Goal: Task Accomplishment & Management: Manage account settings

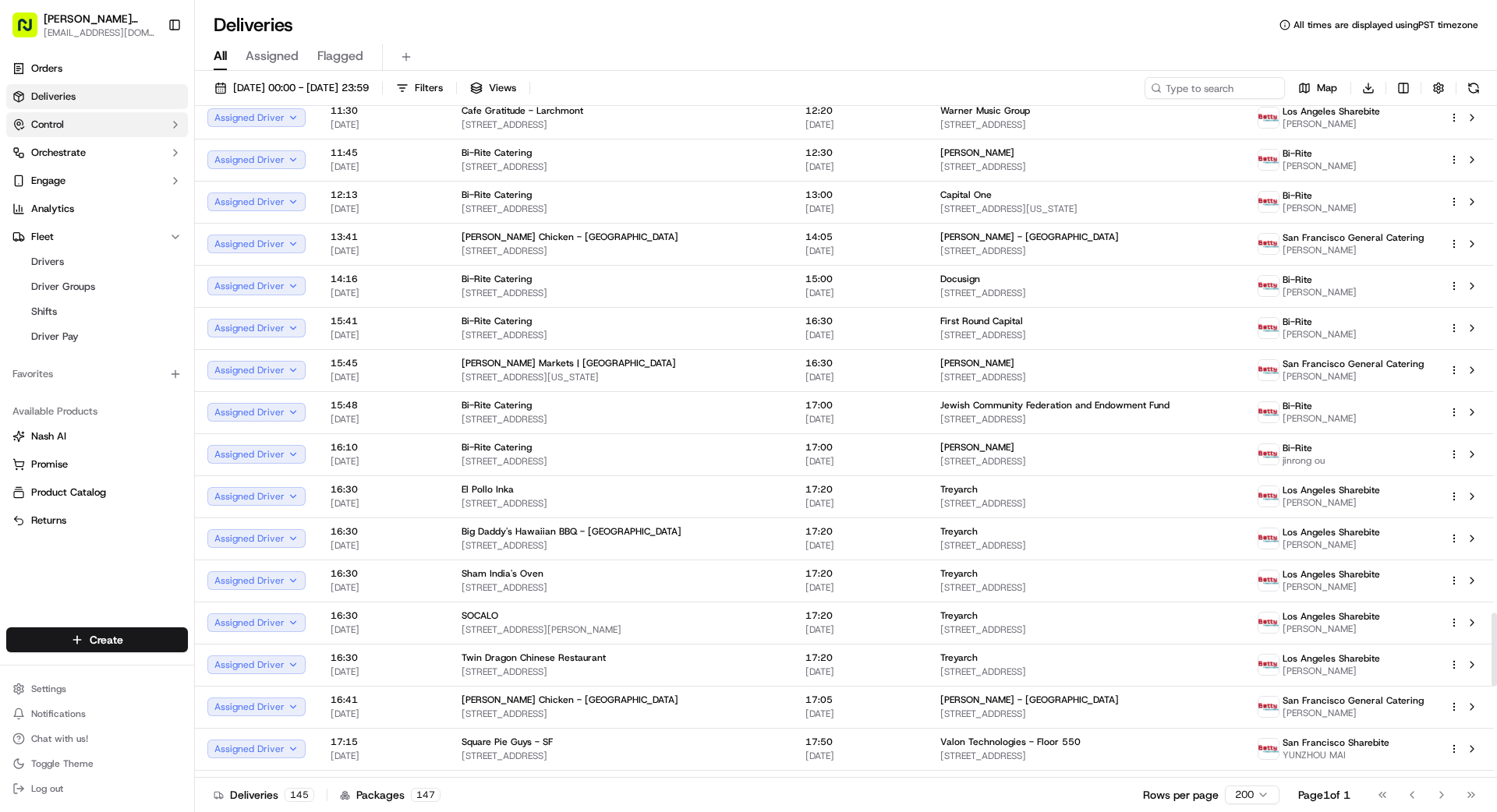
scroll to position [4631, 0]
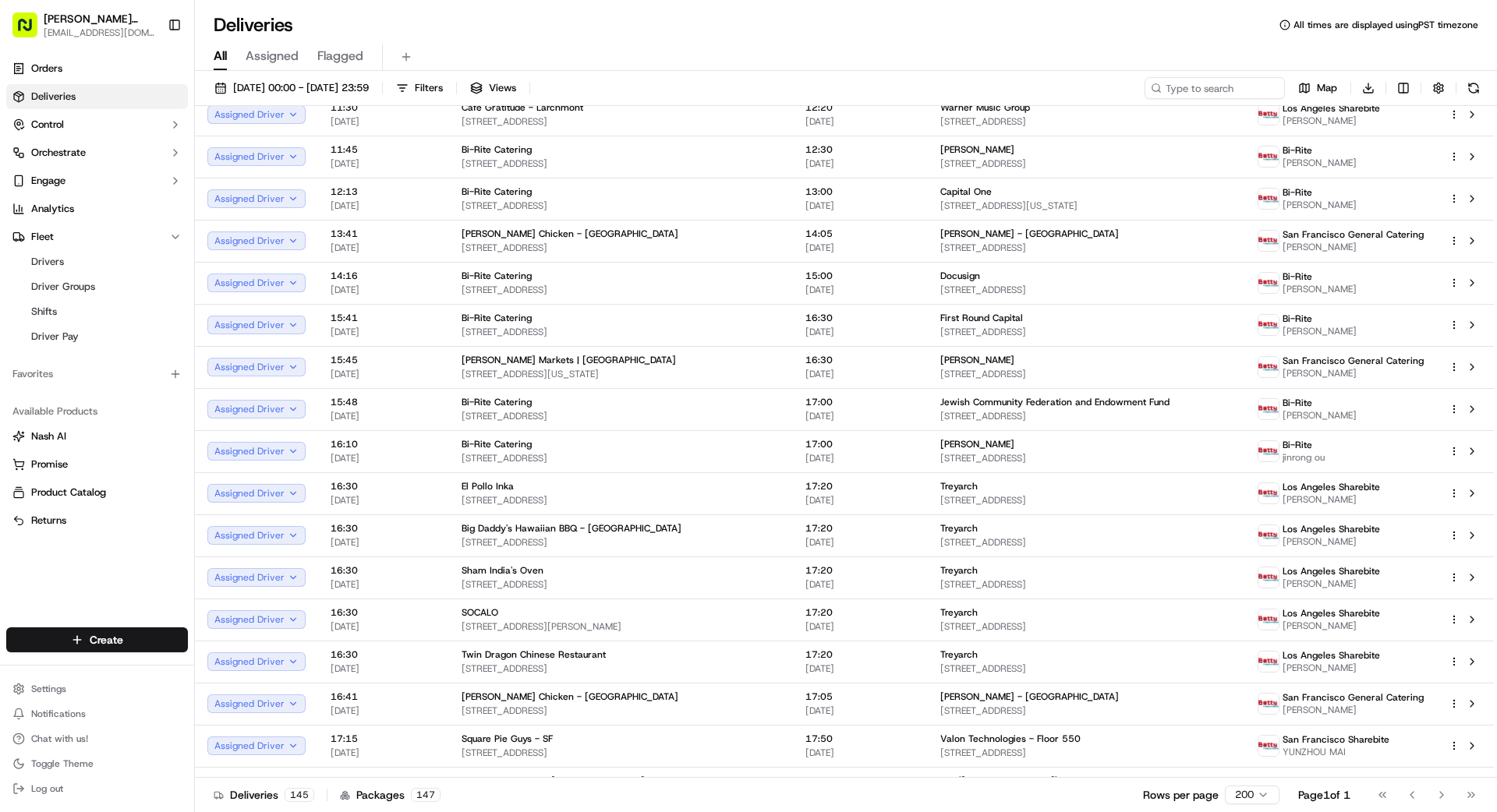
click at [54, 92] on span "Deliveries" at bounding box center [53, 97] width 44 height 14
click at [342, 85] on span "[DATE] 00:00 - [DATE] 23:59" at bounding box center [301, 88] width 136 height 14
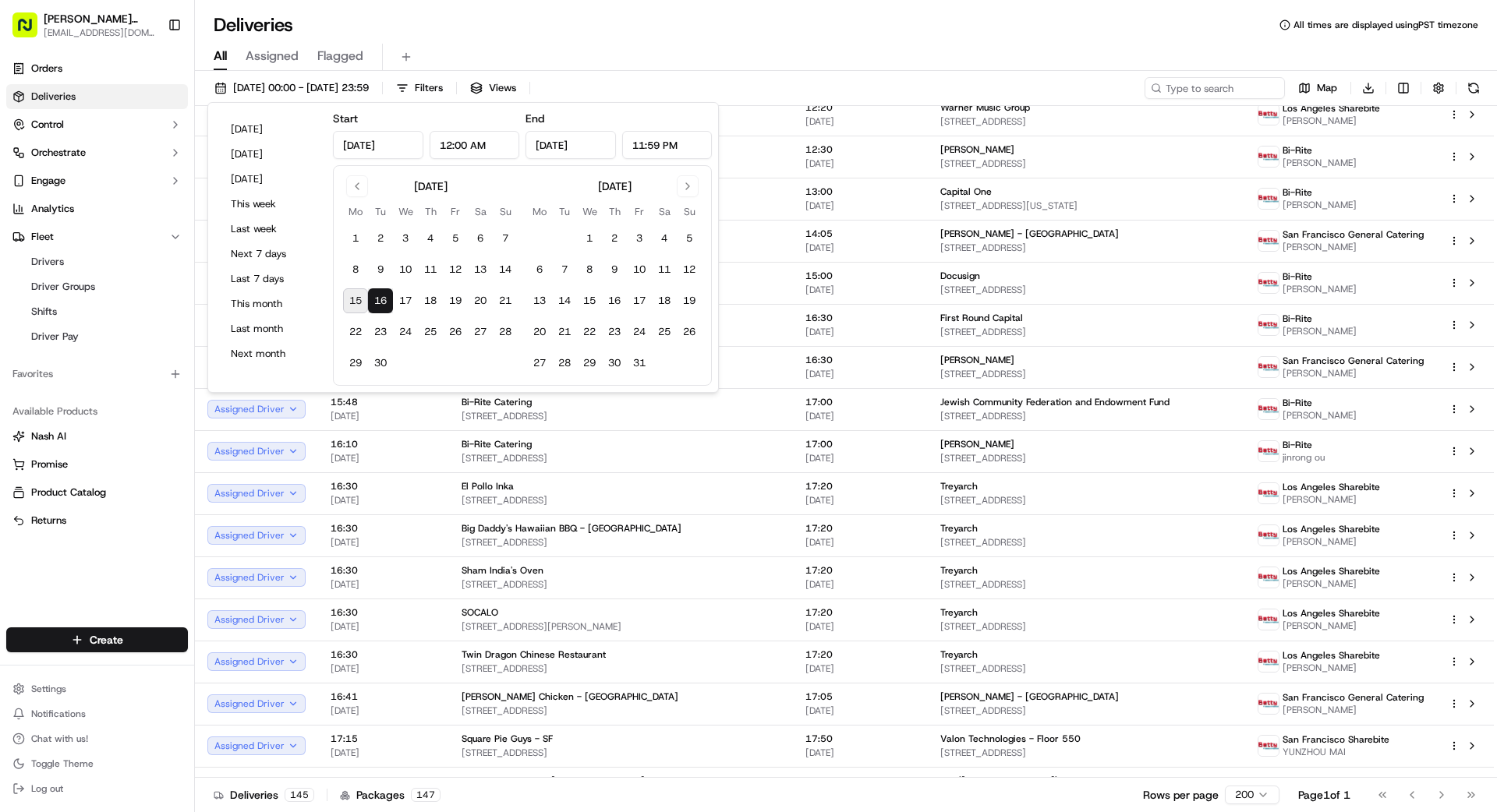
drag, startPoint x: 377, startPoint y: 292, endPoint x: 397, endPoint y: 287, distance: 20.6
click at [377, 292] on button "16" at bounding box center [380, 300] width 25 height 25
click at [833, 42] on div "All Assigned Flagged" at bounding box center [846, 53] width 1302 height 33
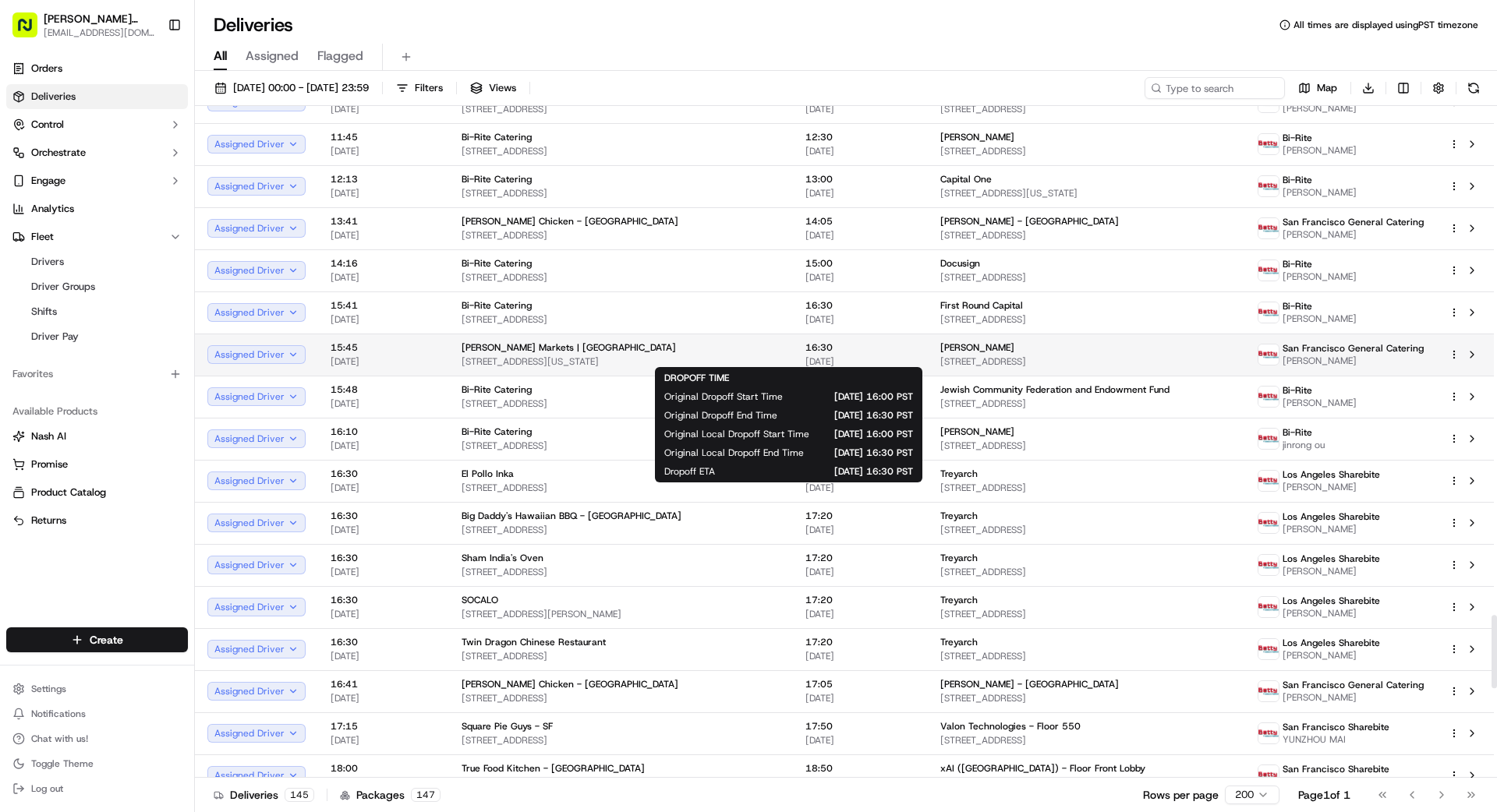
scroll to position [4648, 0]
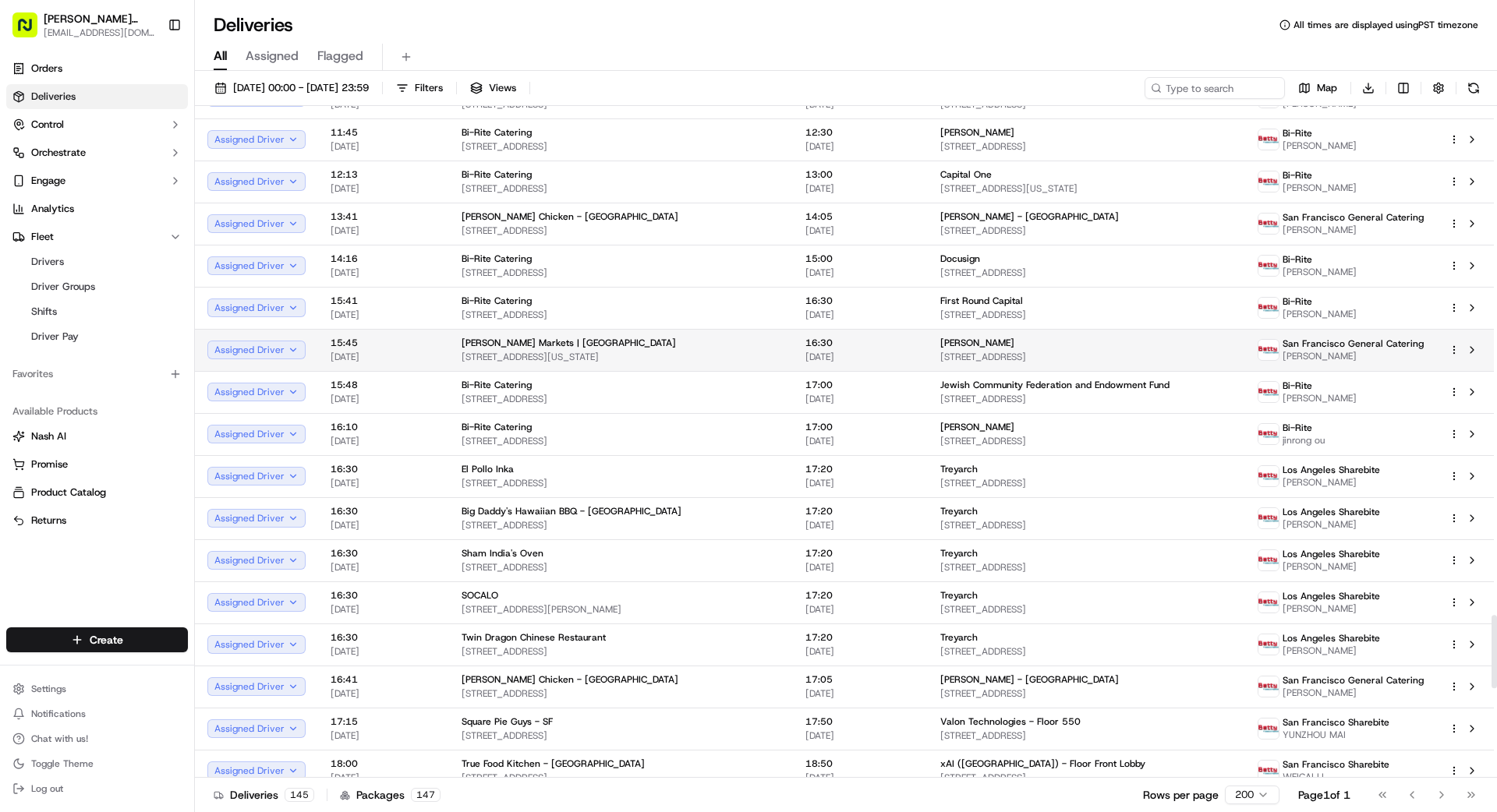
click at [940, 346] on span "[PERSON_NAME]" at bounding box center [977, 343] width 74 height 13
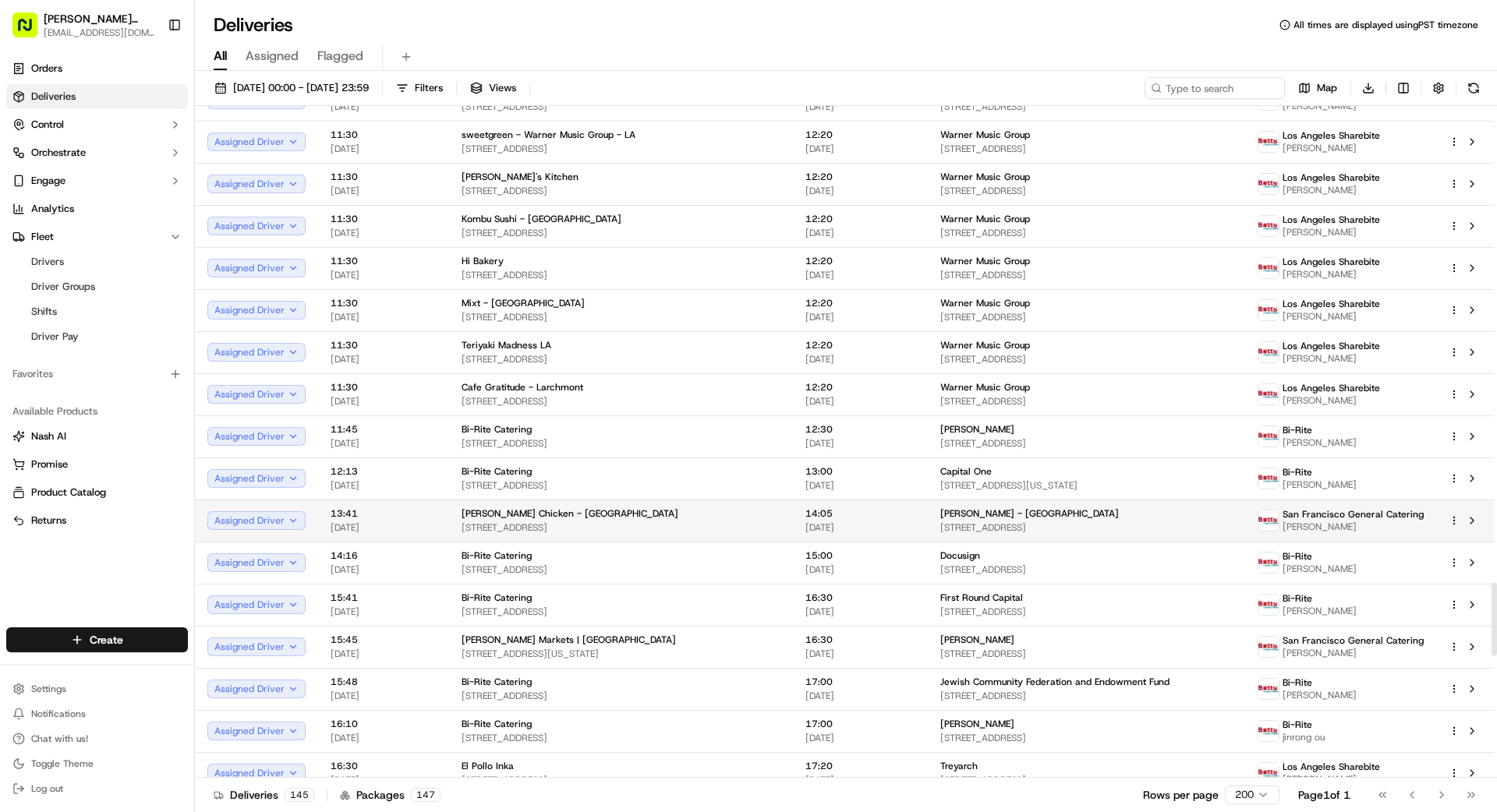
scroll to position [4351, 0]
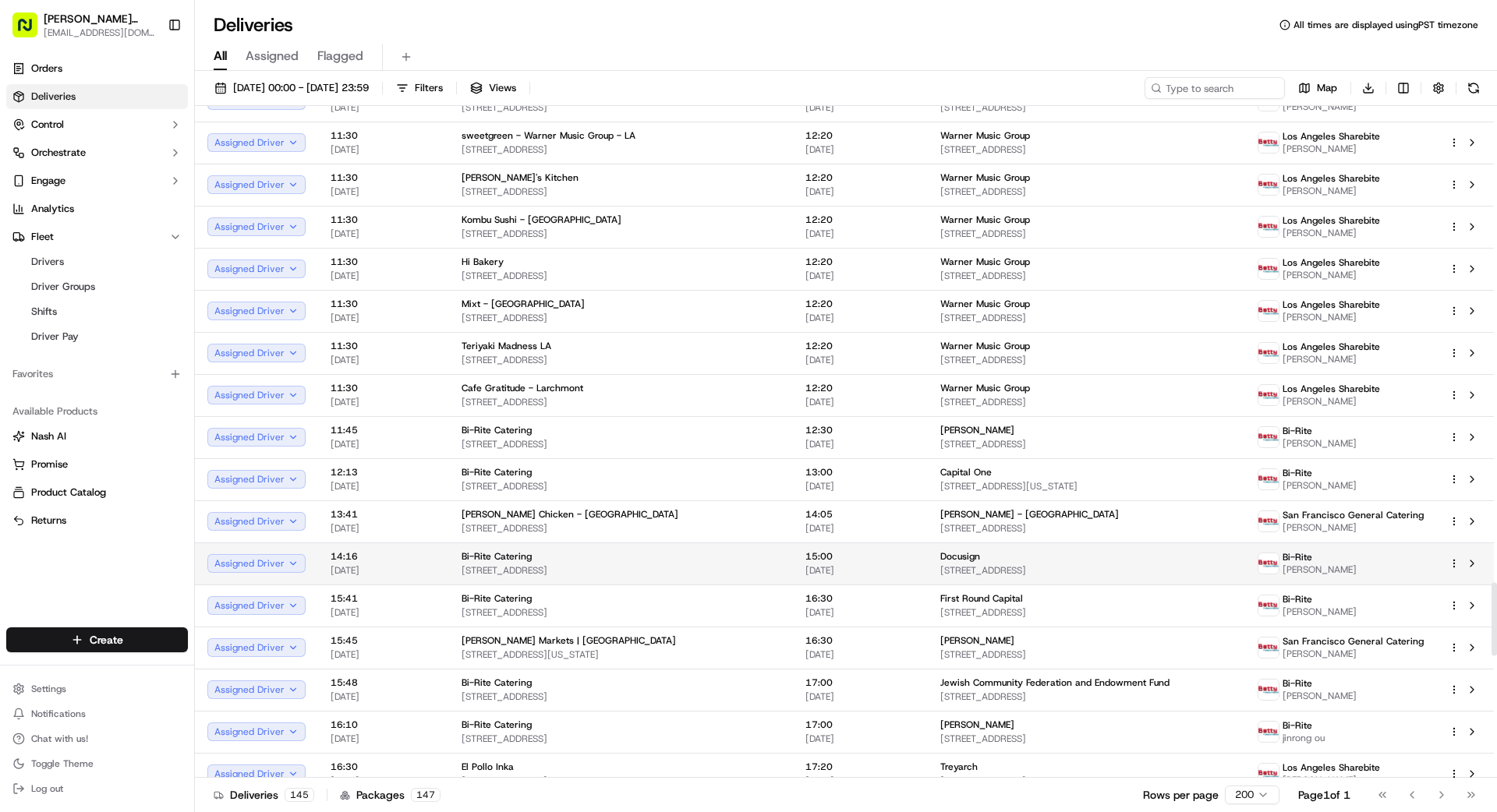
click at [940, 560] on span "Docusign" at bounding box center [960, 557] width 40 height 13
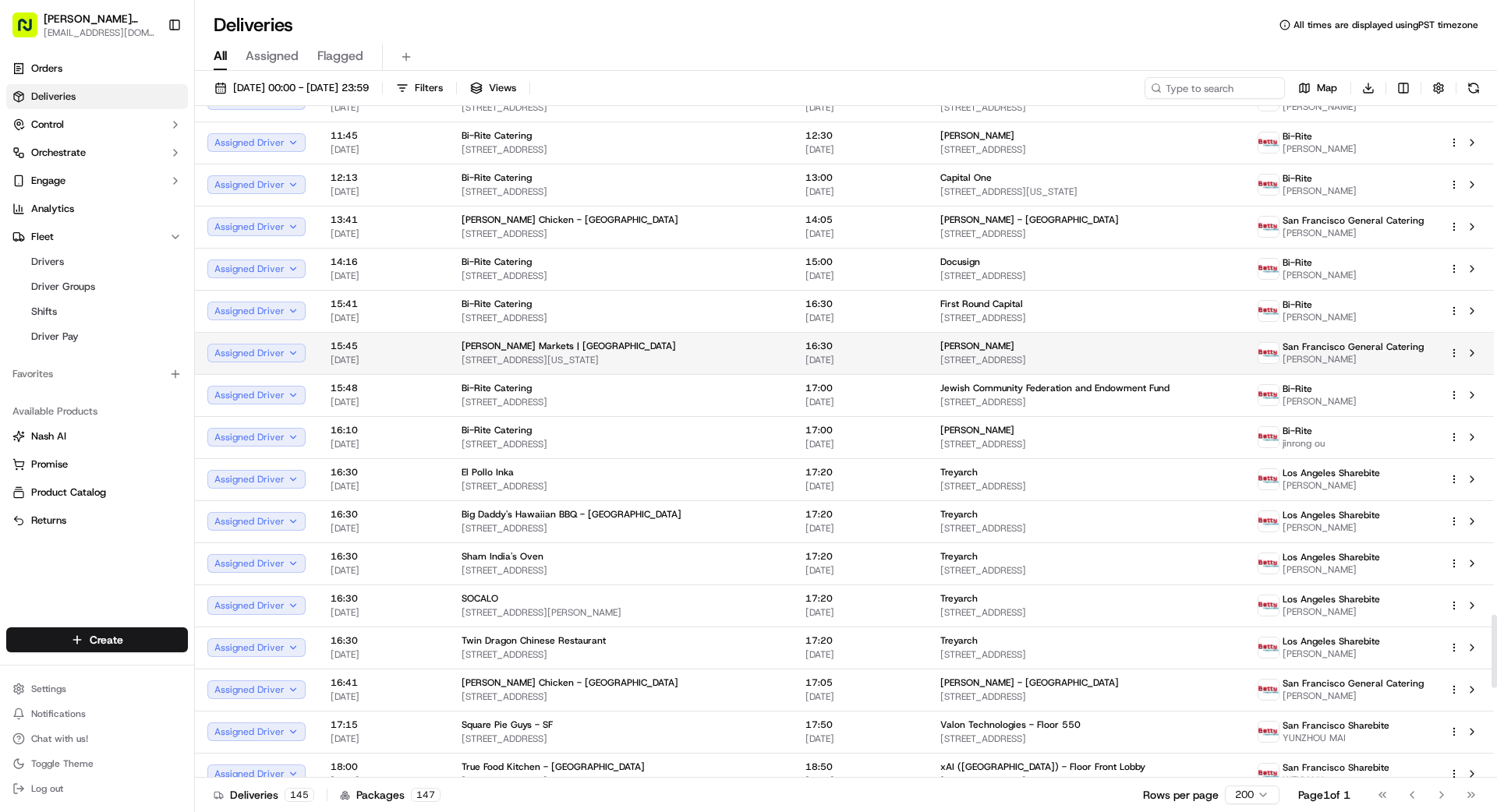
scroll to position [4646, 0]
click at [1086, 359] on span "[STREET_ADDRESS]" at bounding box center [1086, 359] width 292 height 13
click at [1453, 350] on html "[PERSON_NAME] Transportation [EMAIL_ADDRESS][DOMAIN_NAME] Toggle Sidebar Orders…" at bounding box center [748, 406] width 1497 height 812
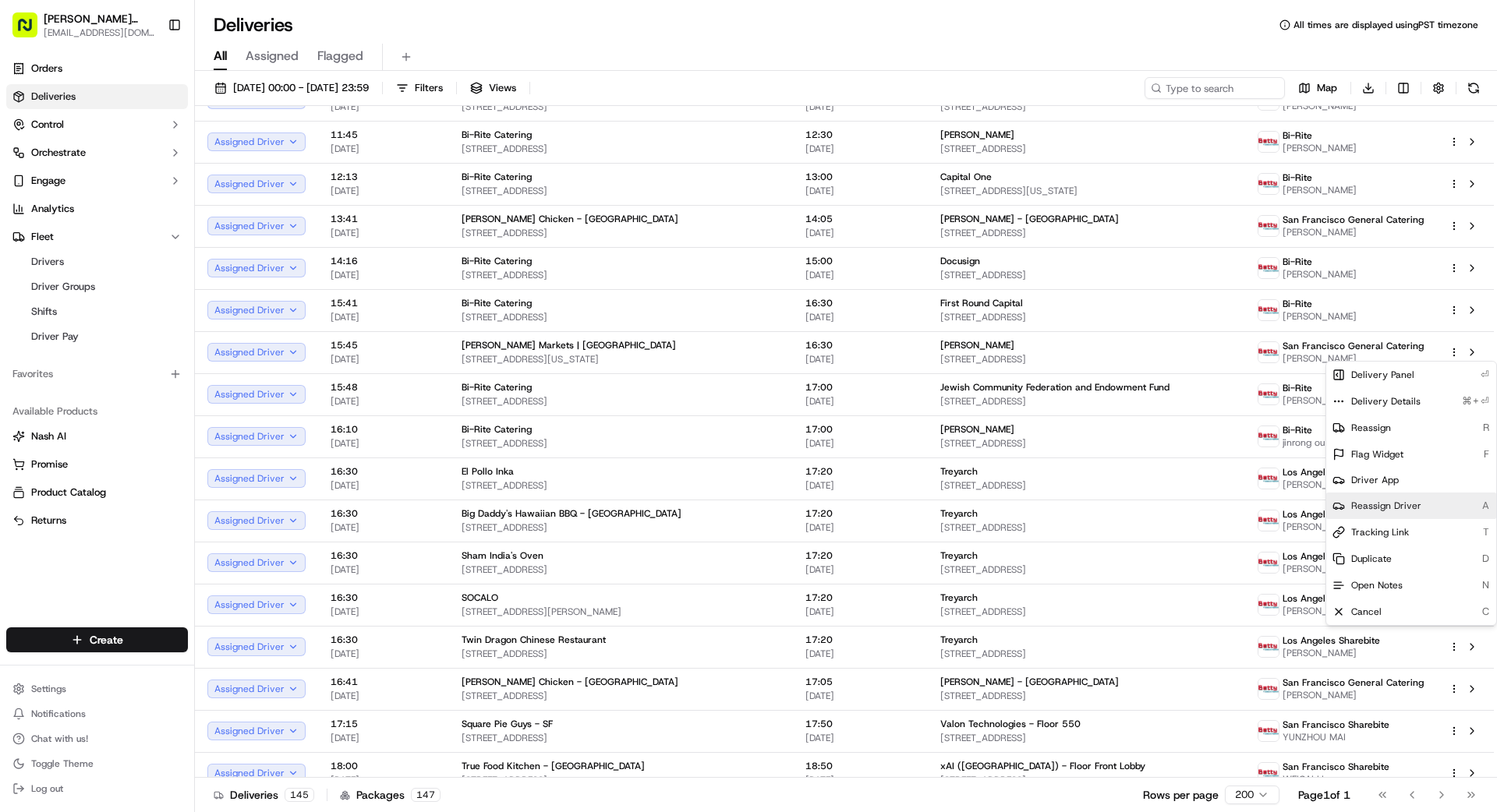
click at [1371, 507] on span "Reassign Driver" at bounding box center [1386, 506] width 70 height 13
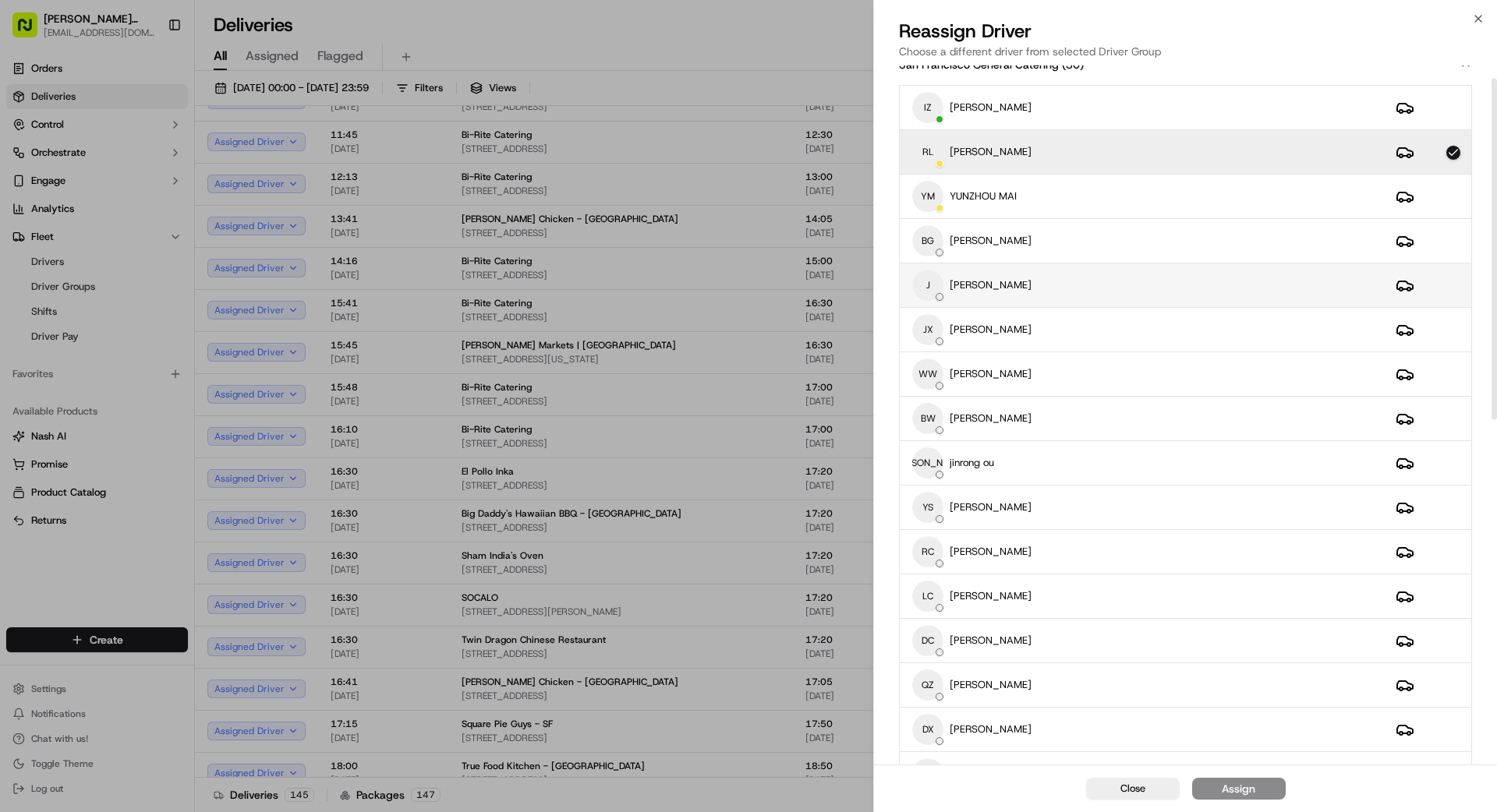
scroll to position [26, 0]
click at [1040, 151] on div "RL [PERSON_NAME]" at bounding box center [1141, 149] width 458 height 31
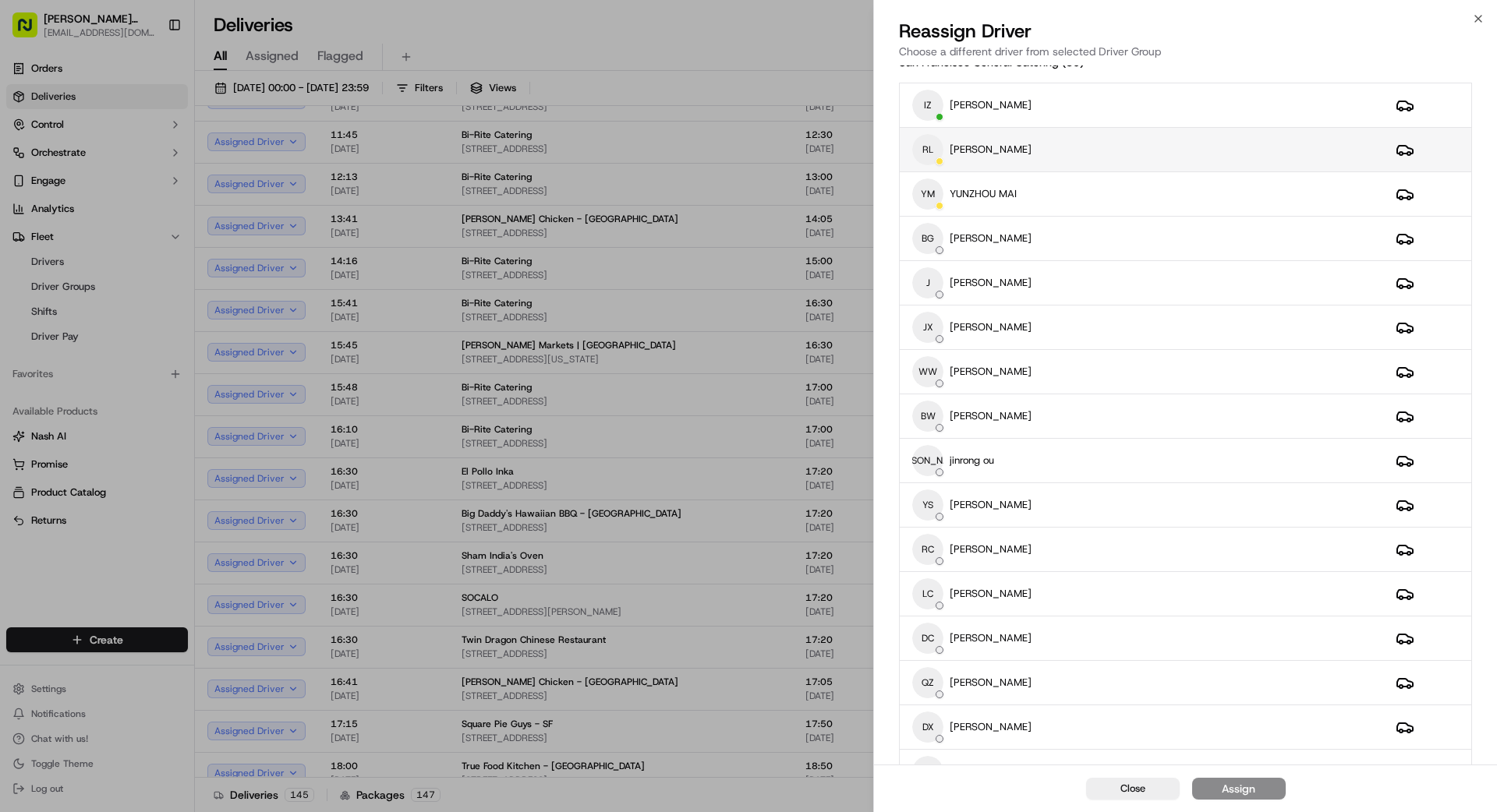
click at [1052, 143] on div "RL [PERSON_NAME]" at bounding box center [1141, 149] width 458 height 31
click at [1242, 787] on div "Assign" at bounding box center [1237, 788] width 33 height 15
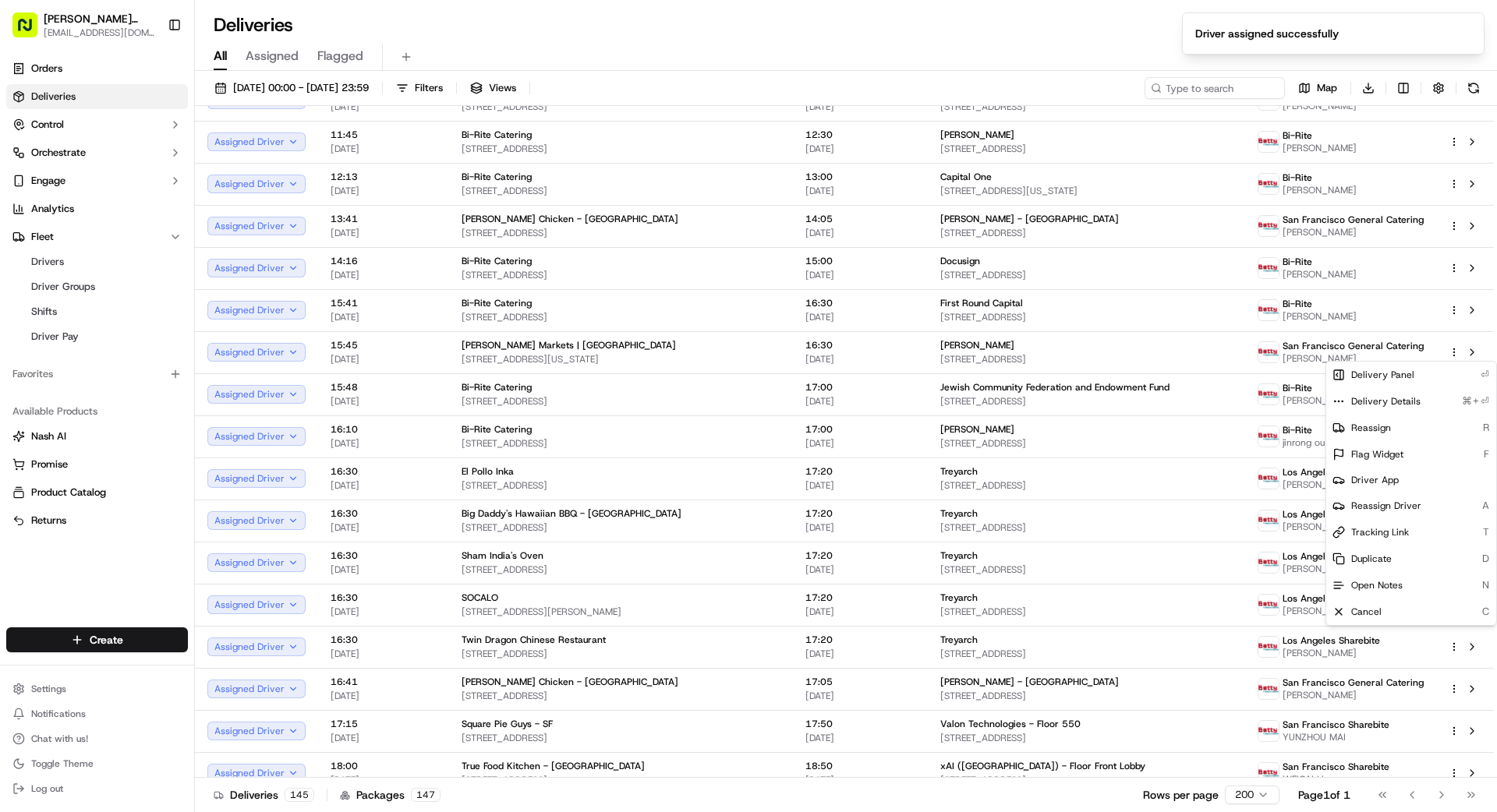
click at [691, 800] on div "Deliveries 145 Packages 147 Rows per page 200 Page 1 of 1 Go to first page Go t…" at bounding box center [846, 794] width 1302 height 35
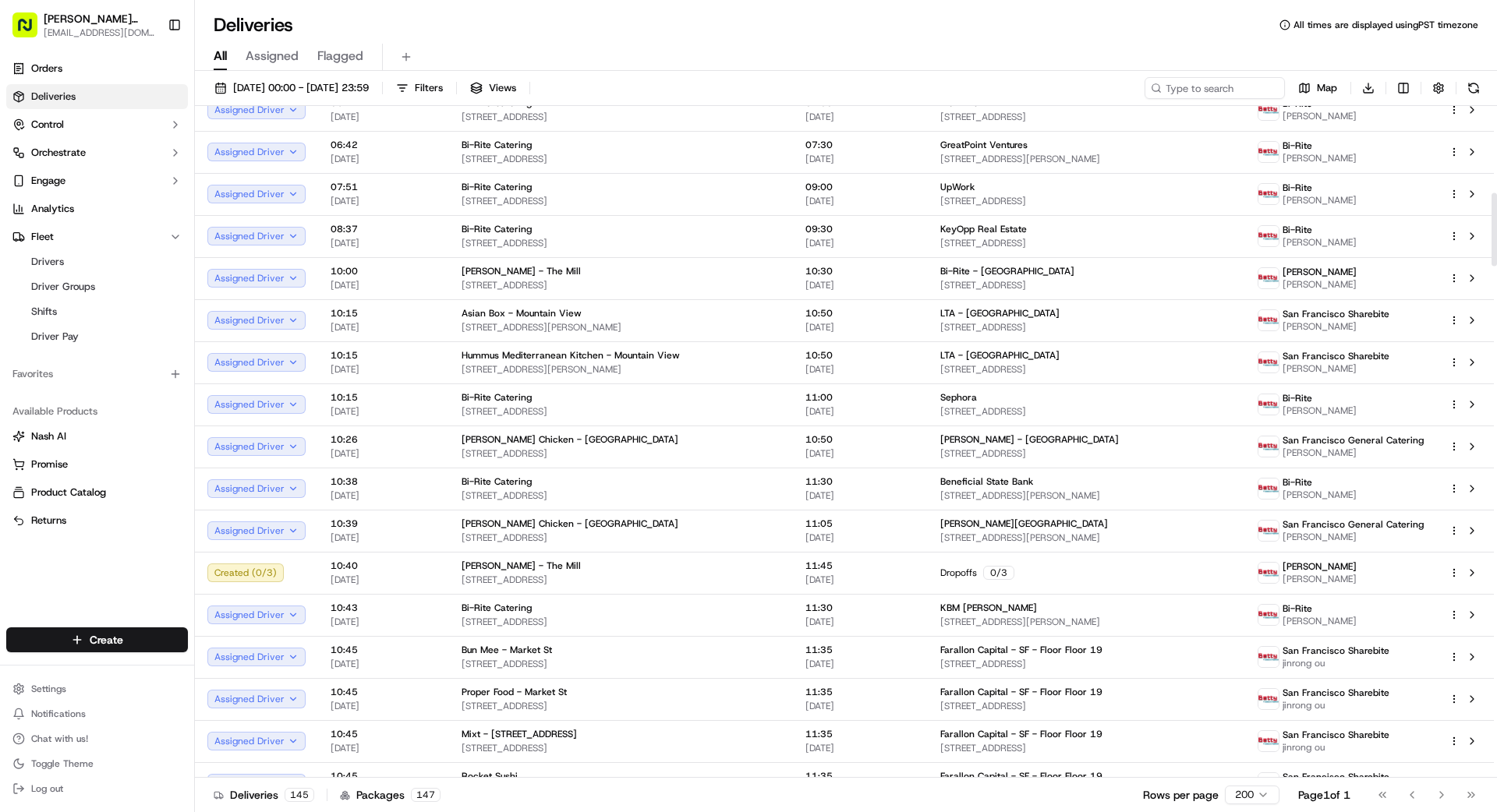
scroll to position [0, 0]
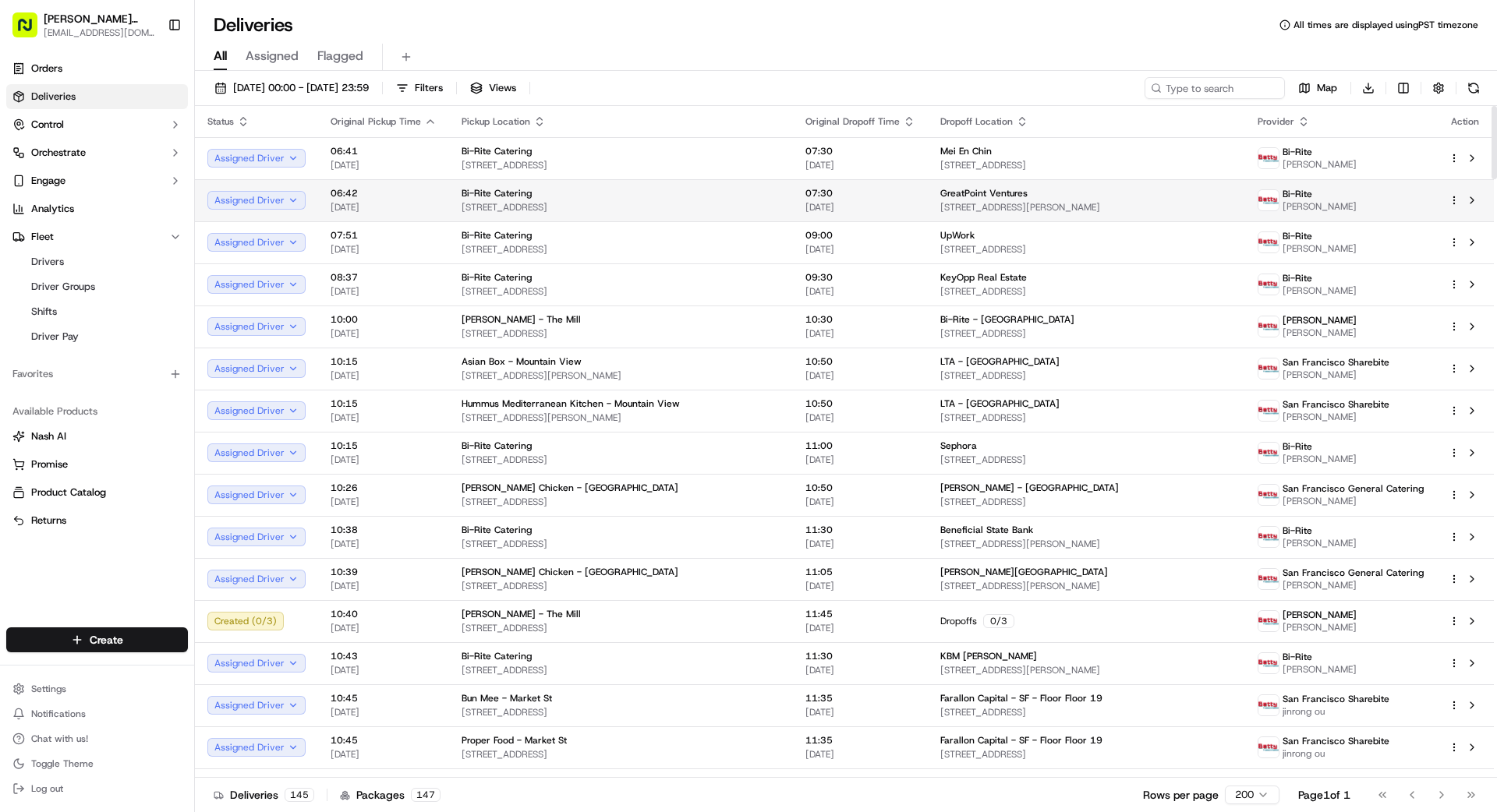
click at [567, 205] on span "[STREET_ADDRESS]" at bounding box center [621, 207] width 319 height 13
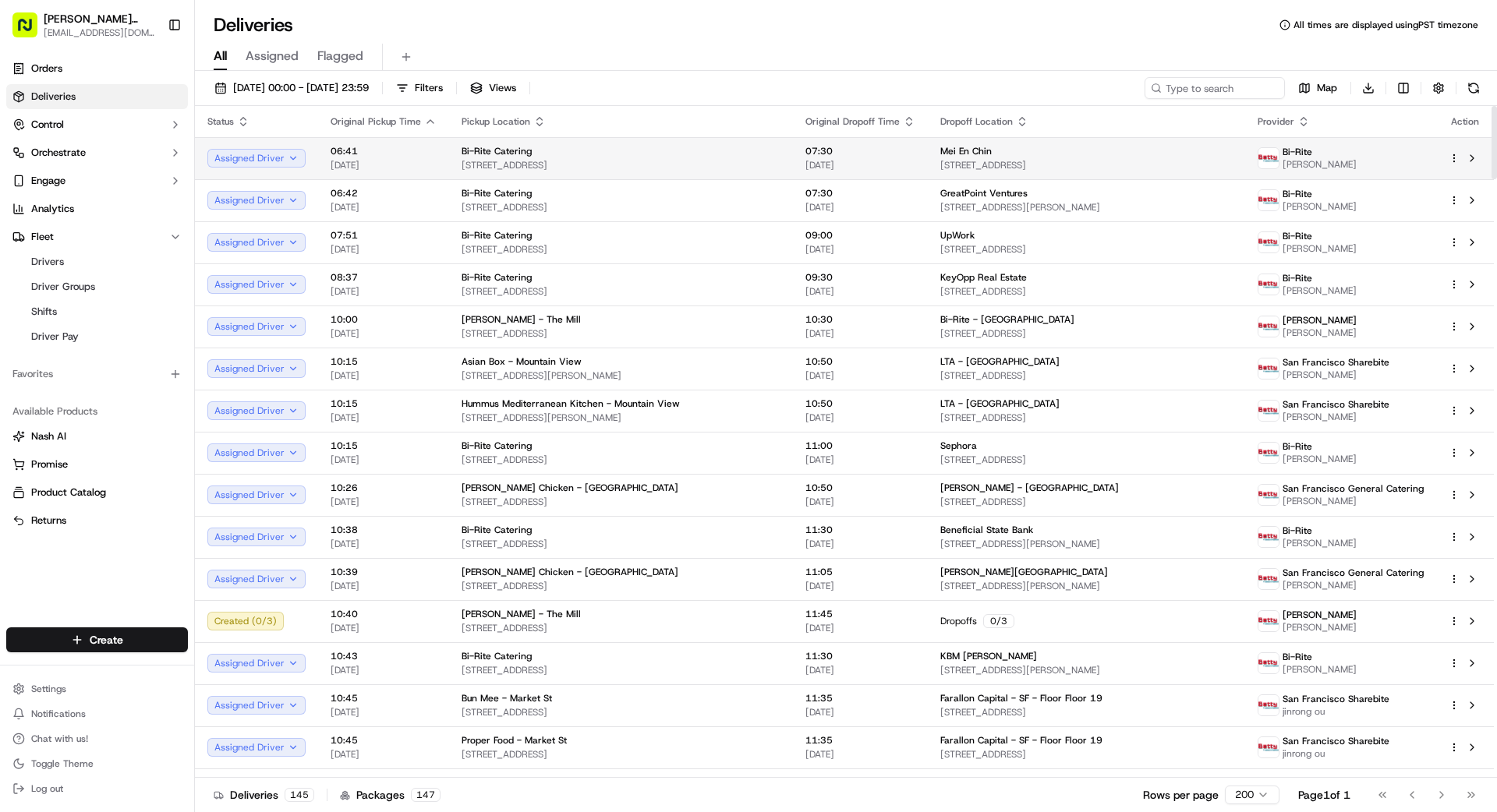
click at [576, 165] on span "[STREET_ADDRESS]" at bounding box center [621, 165] width 319 height 13
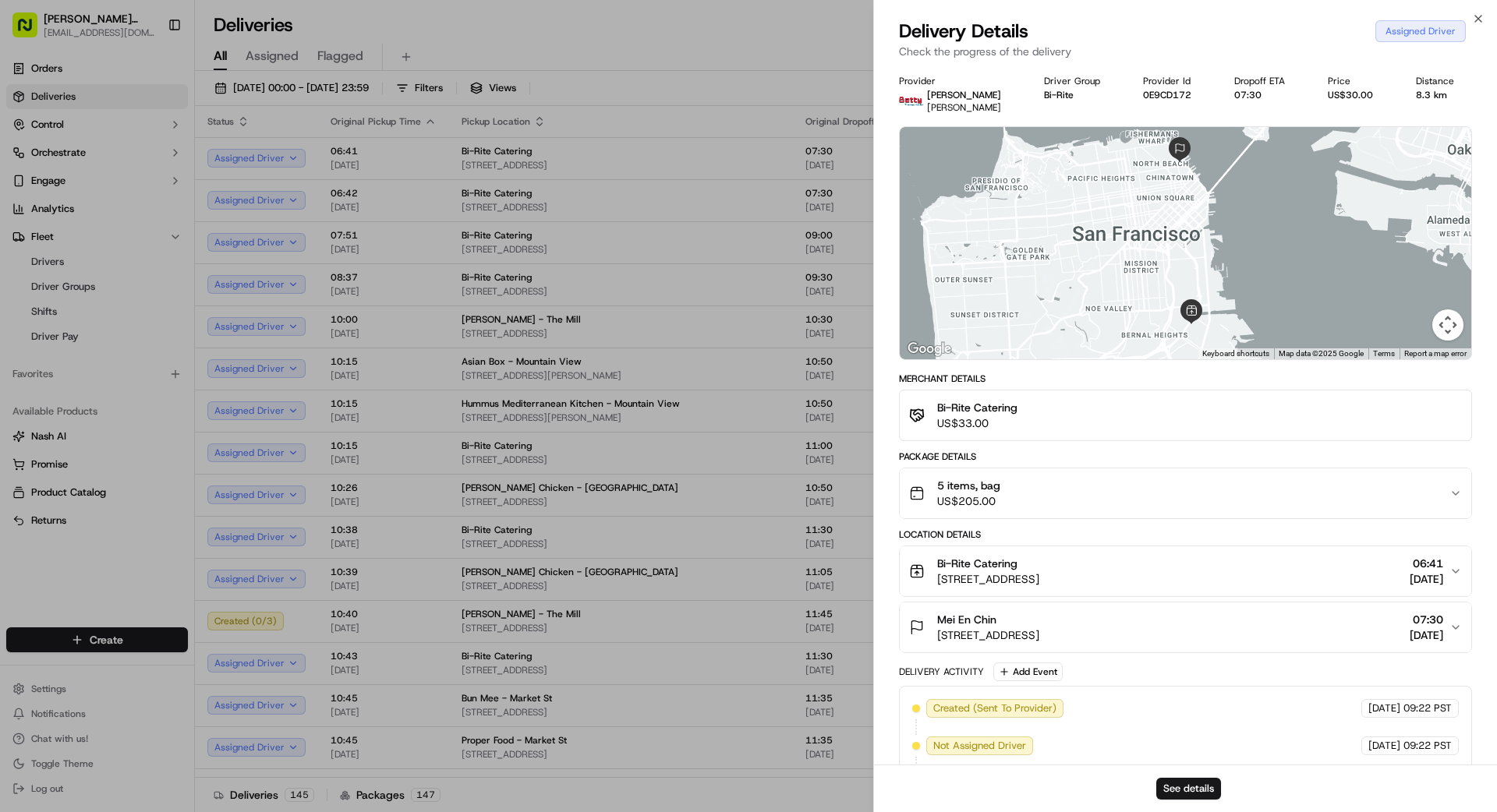
click at [1033, 495] on div "5 items, bag US$205.00" at bounding box center [1179, 493] width 541 height 31
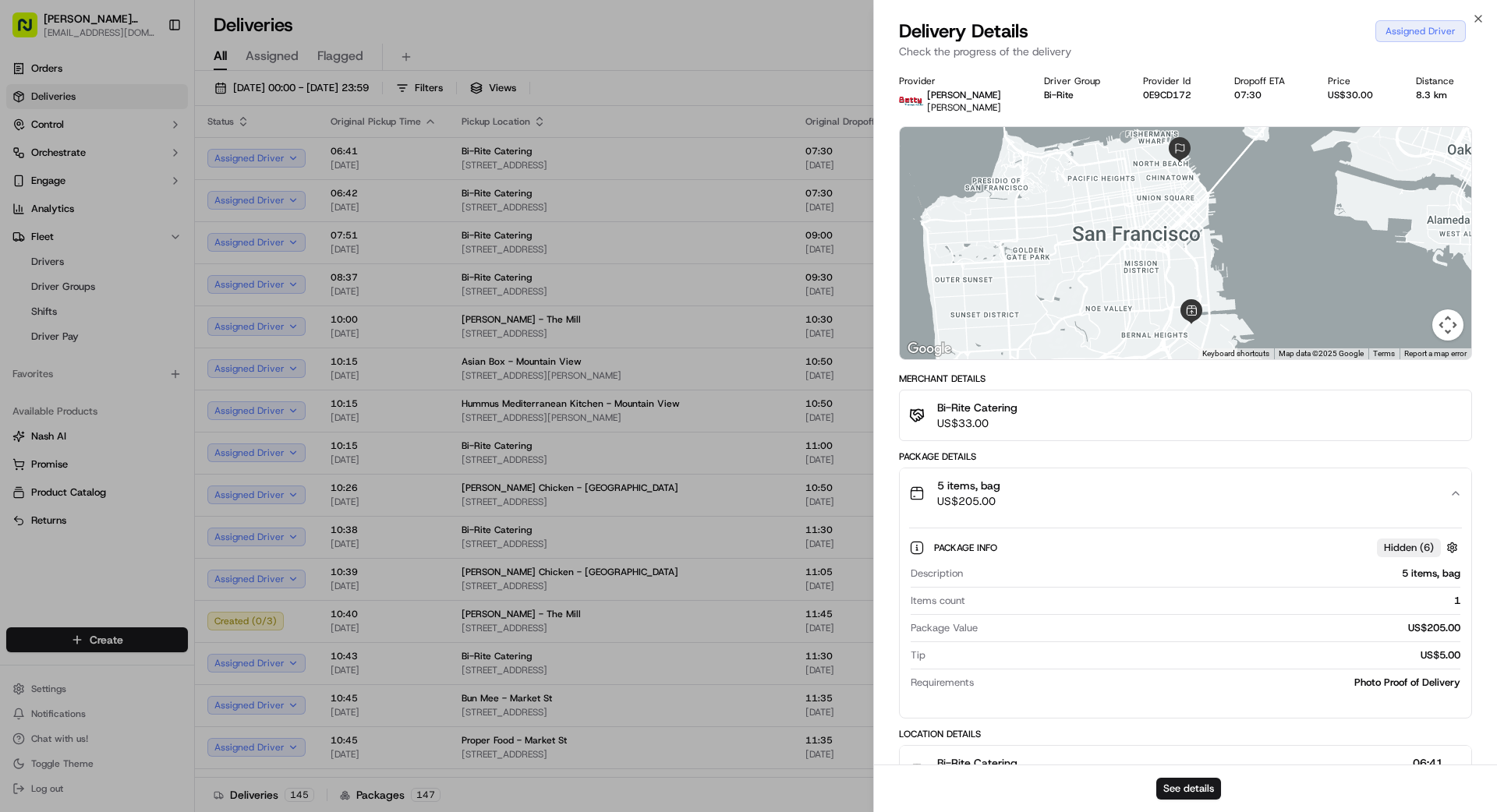
click at [1032, 495] on div "5 items, bag US$205.00" at bounding box center [1179, 493] width 541 height 31
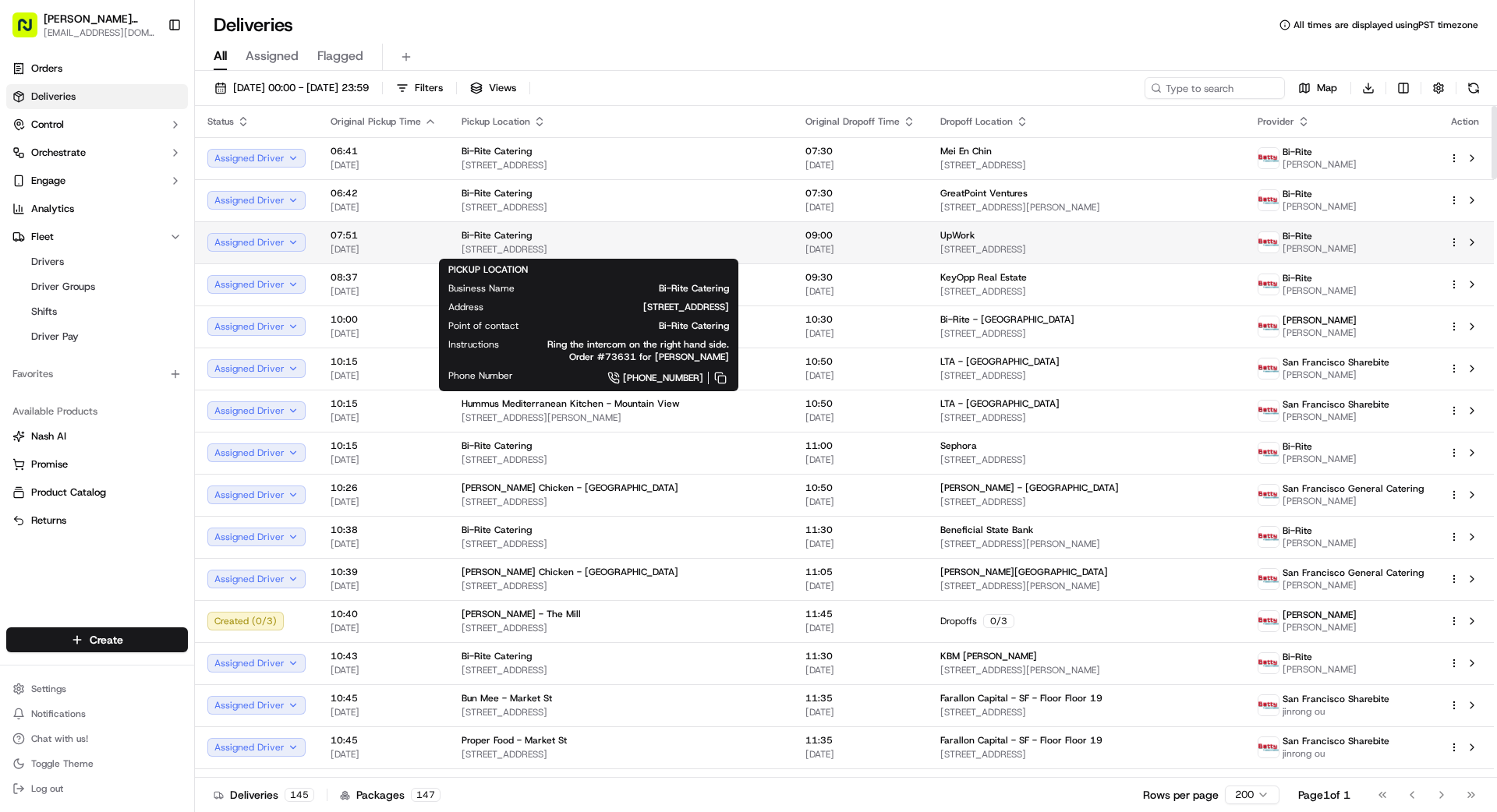
click at [679, 242] on div "Bi-Rite Catering [STREET_ADDRESS]" at bounding box center [621, 242] width 319 height 26
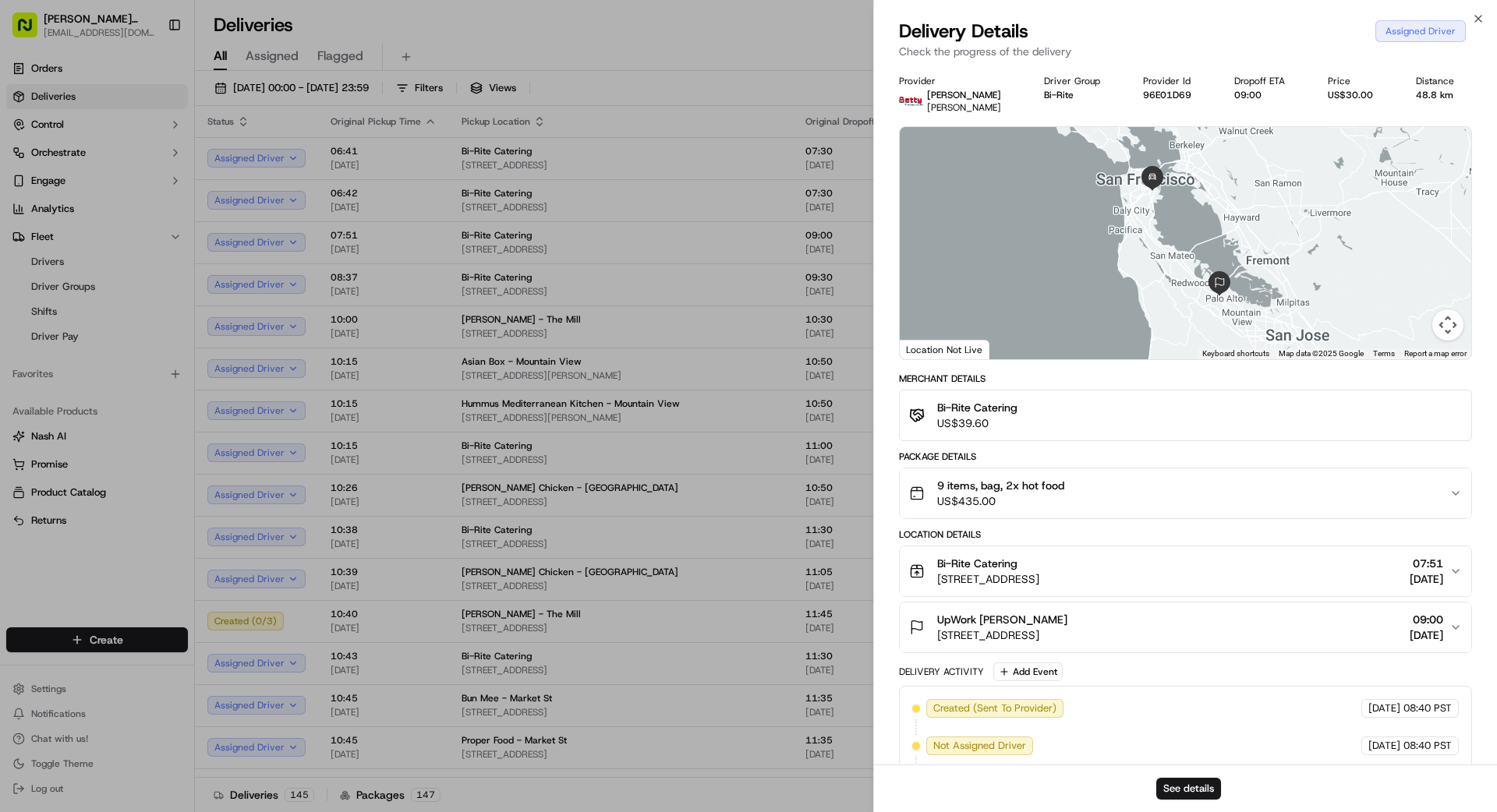
click at [1062, 476] on button "9 items, bag, 2x hot food US$435.00" at bounding box center [1185, 493] width 571 height 50
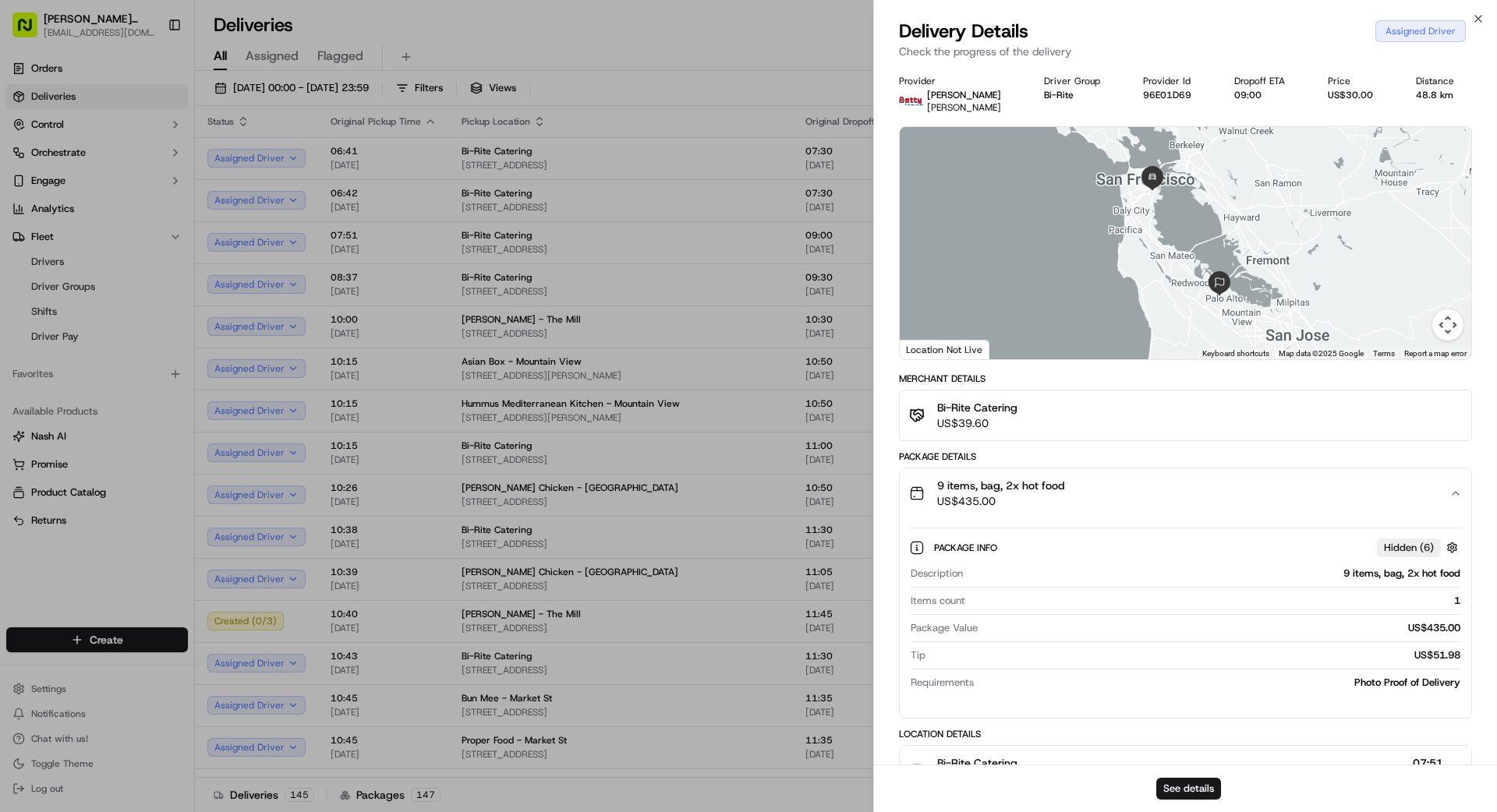
drag, startPoint x: 1062, startPoint y: 480, endPoint x: 1048, endPoint y: 478, distance: 14.1
click at [1059, 479] on span "9 items, bag, 2x hot food" at bounding box center [1001, 485] width 127 height 15
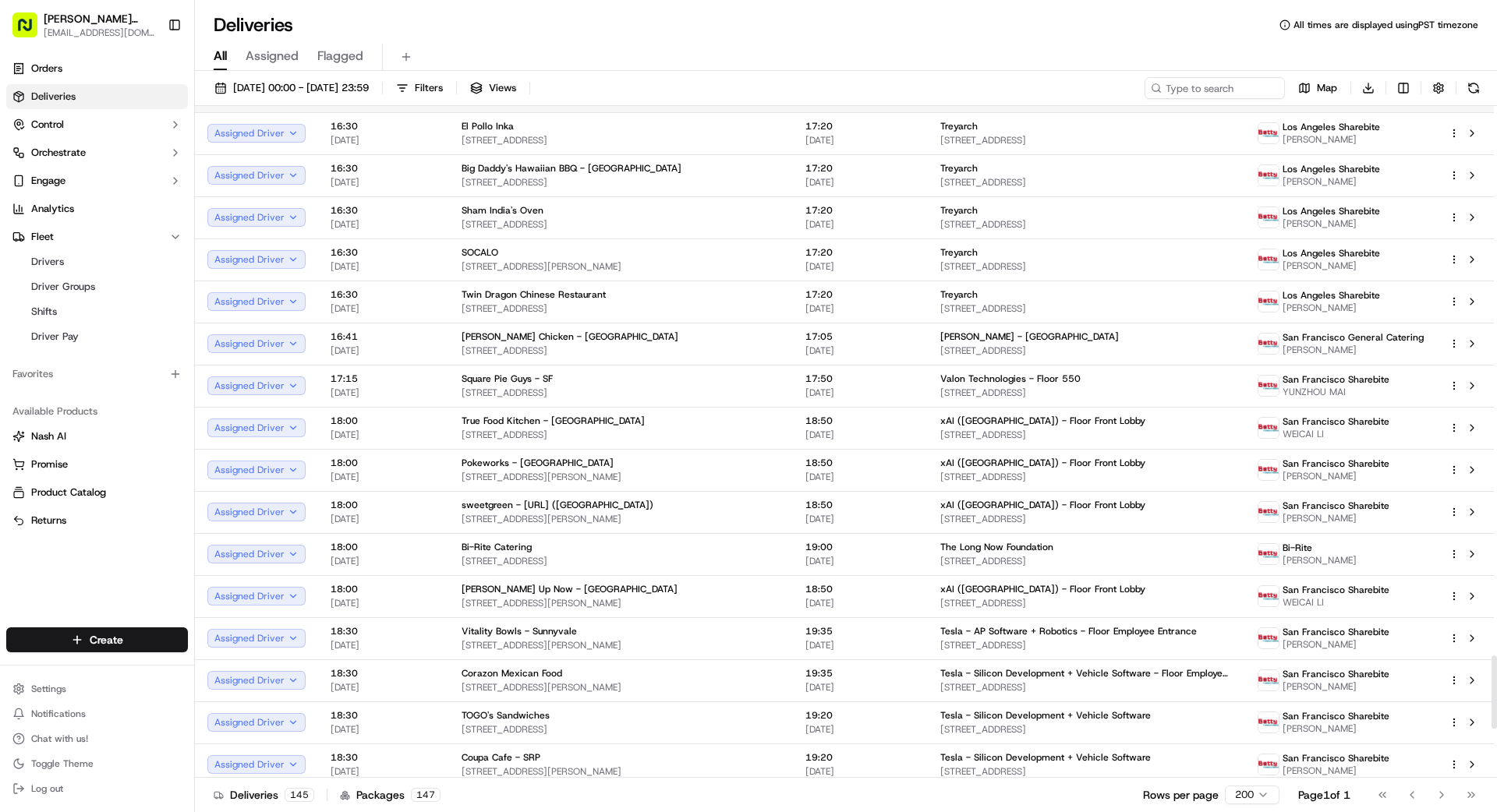
scroll to position [4961, 0]
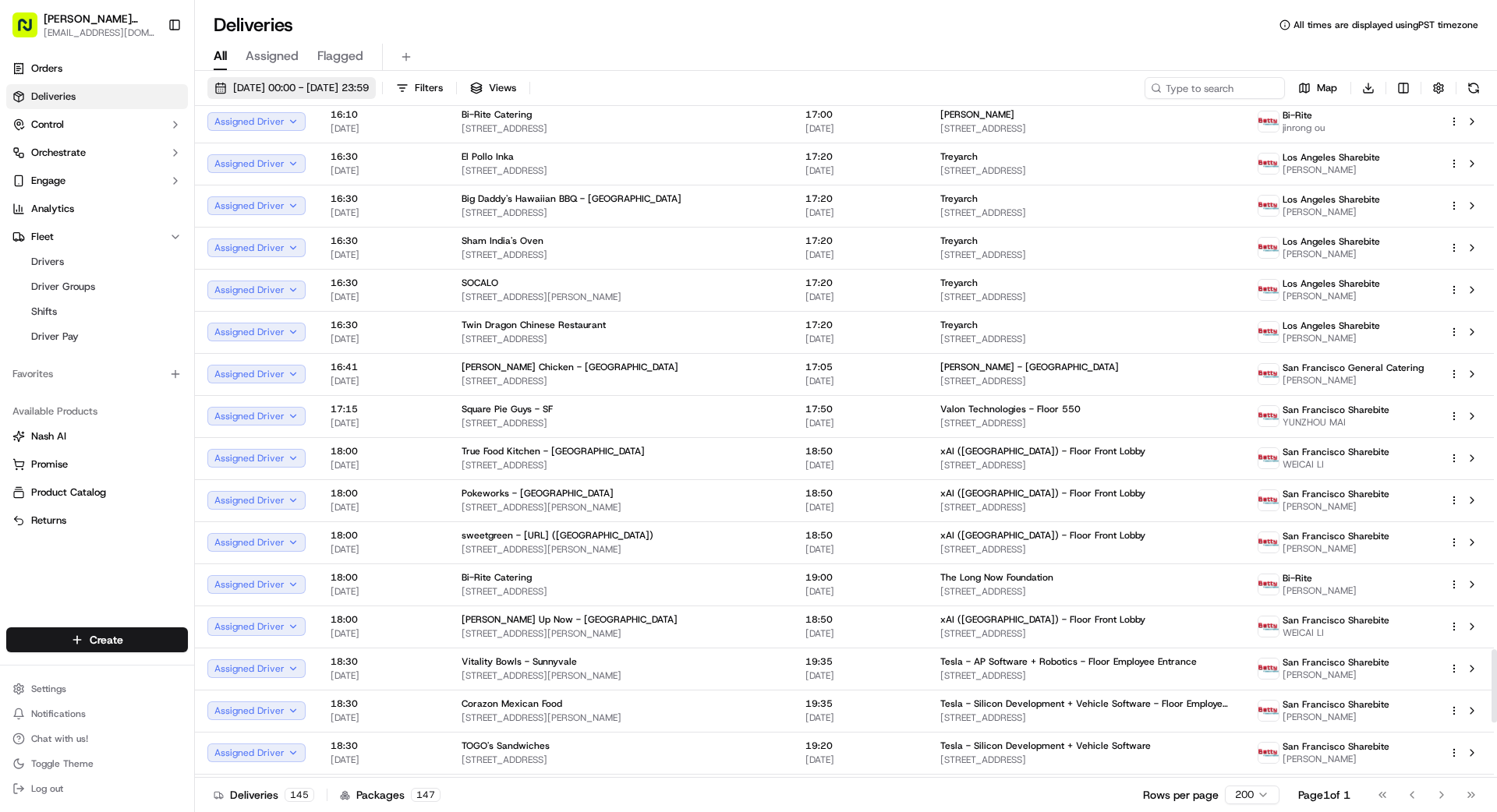
click at [350, 81] on span "[DATE] 00:00 - [DATE] 23:59" at bounding box center [301, 88] width 136 height 14
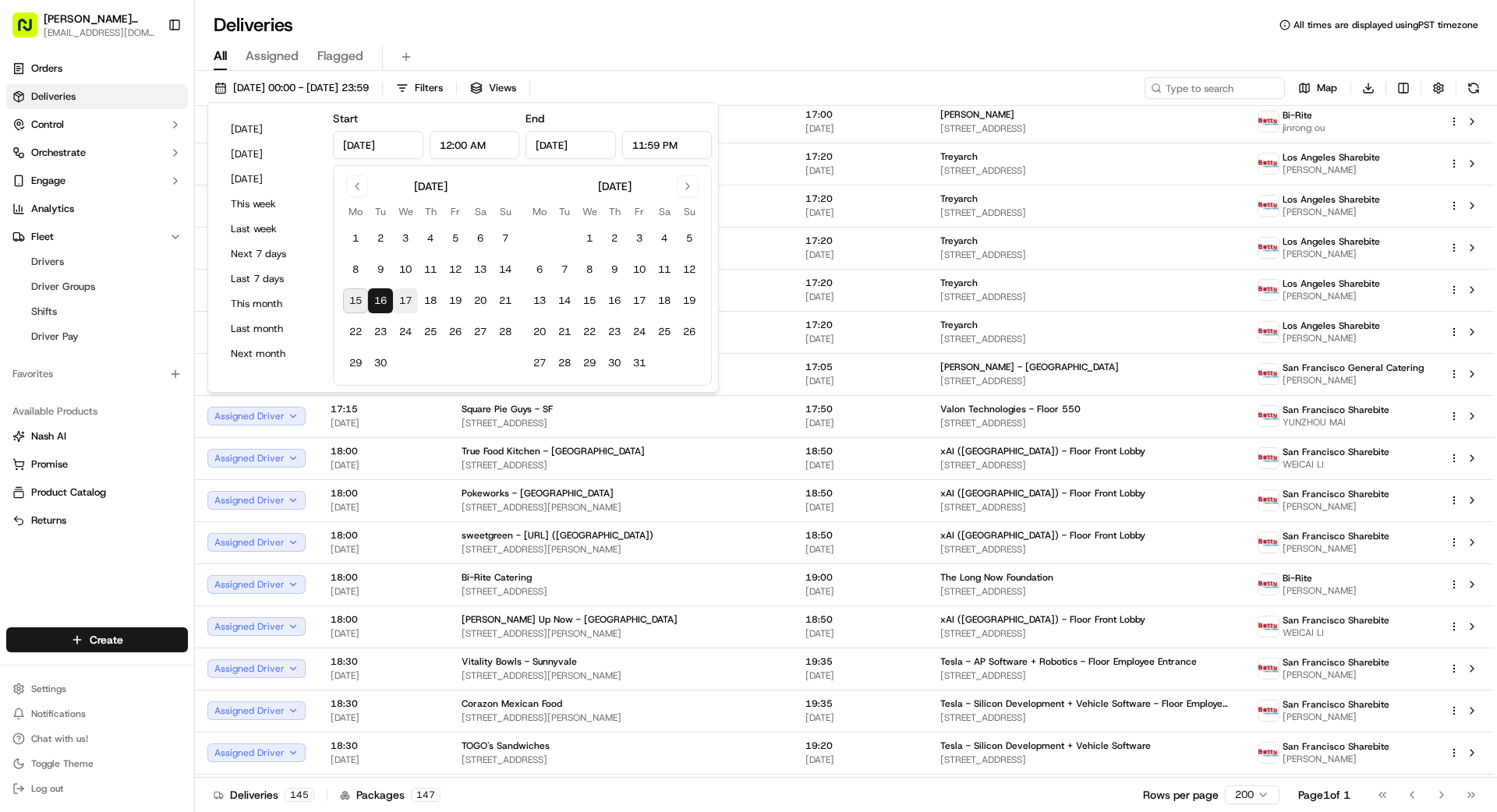
click at [406, 300] on button "17" at bounding box center [405, 300] width 25 height 25
type input "[DATE]"
click at [406, 300] on button "17" at bounding box center [405, 300] width 25 height 25
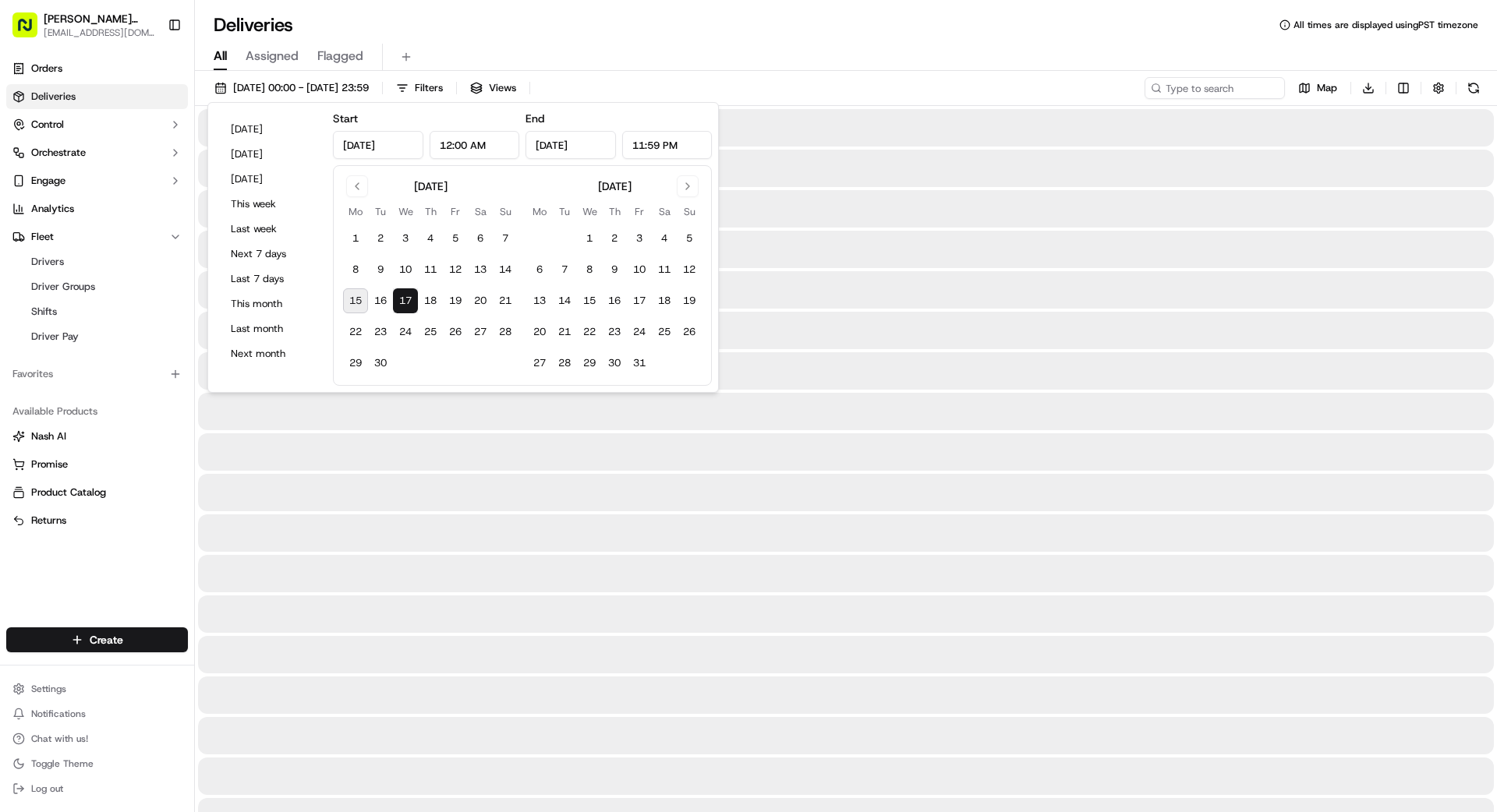
type input "[DATE]"
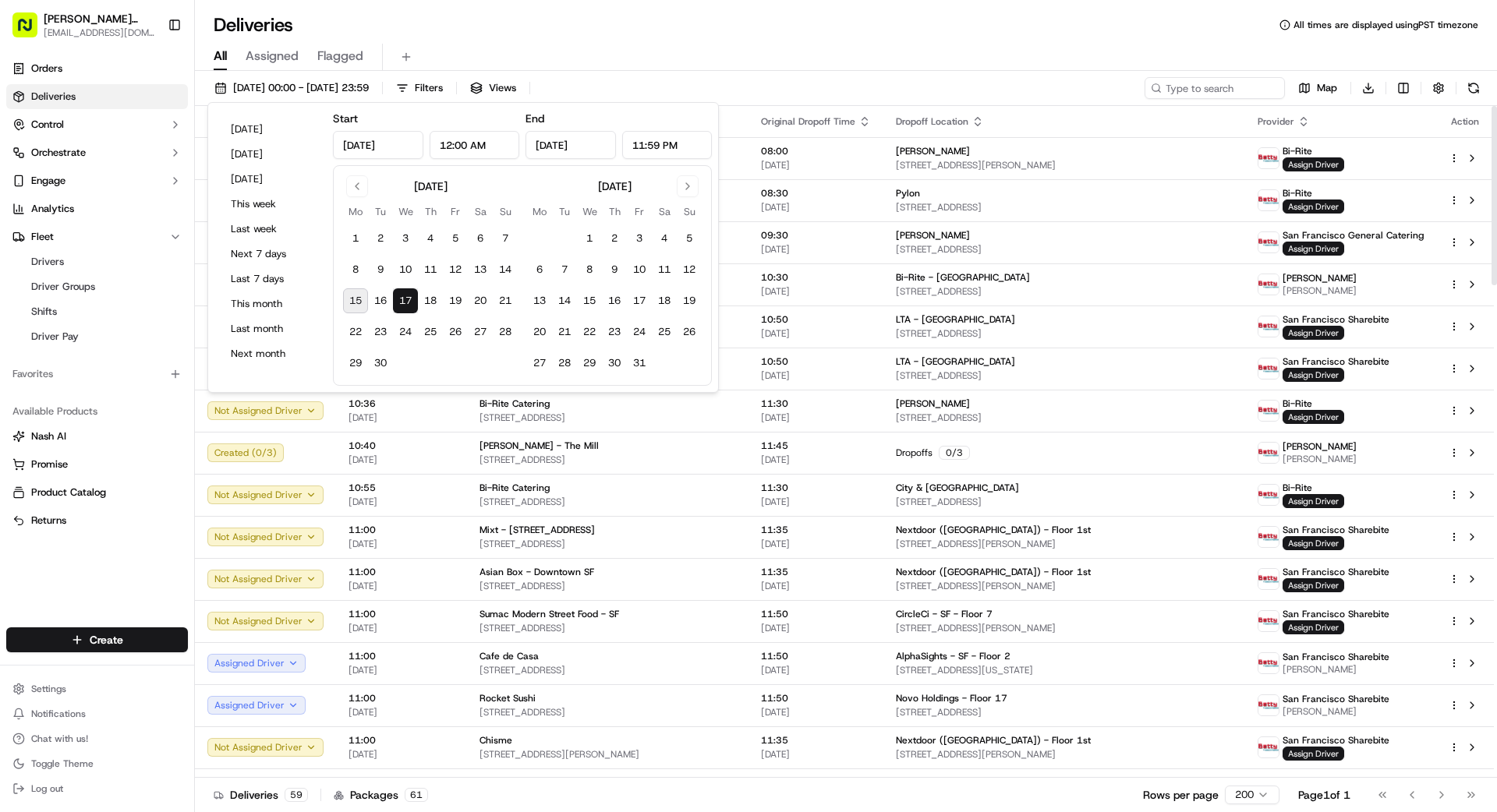
click at [777, 74] on div "[DATE] 00:00 - [DATE] 23:59 Filters Views Map Download Status Original Pickup T…" at bounding box center [846, 443] width 1302 height 744
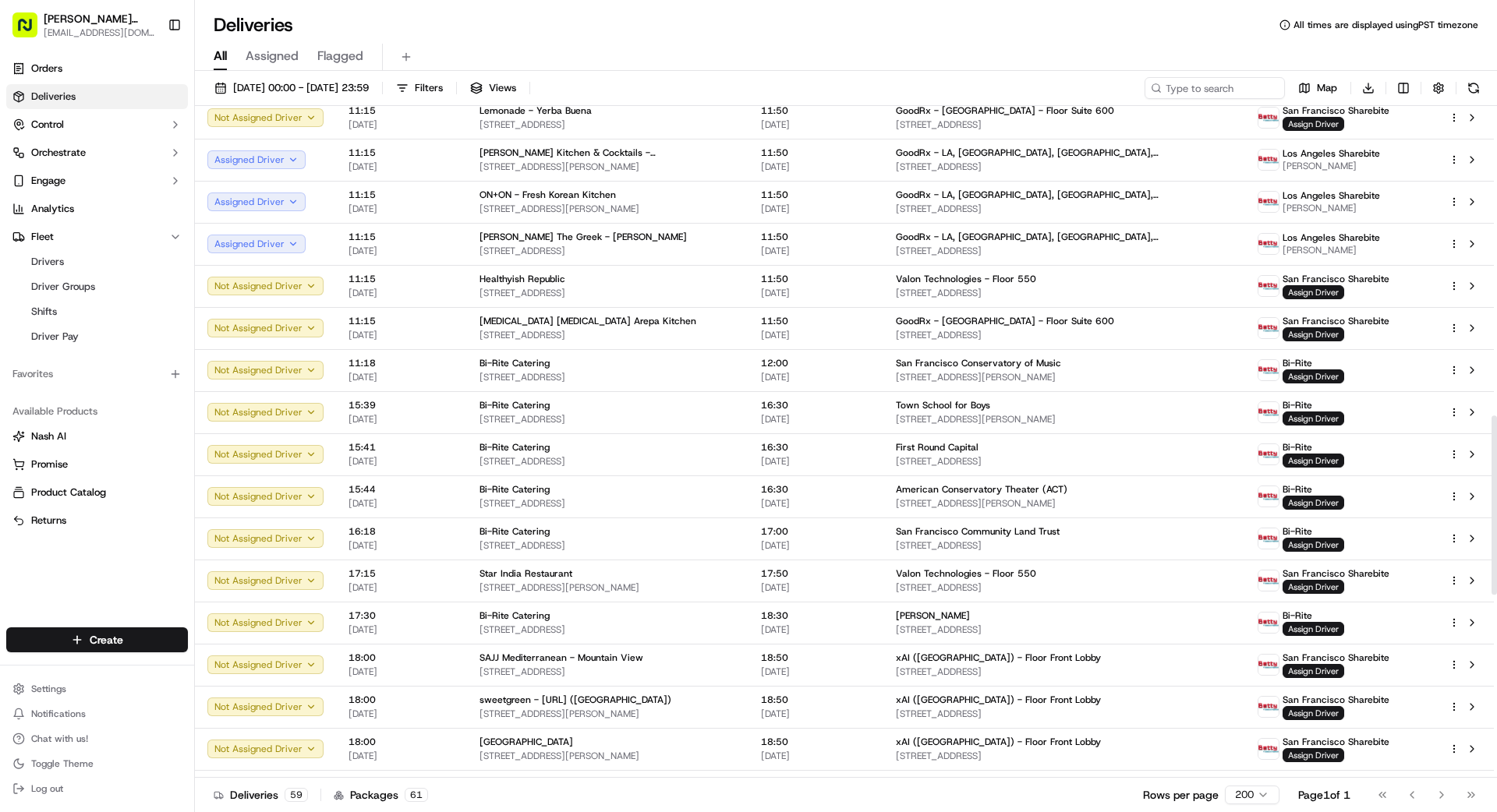
scroll to position [1159, 0]
